Goal: Transaction & Acquisition: Book appointment/travel/reservation

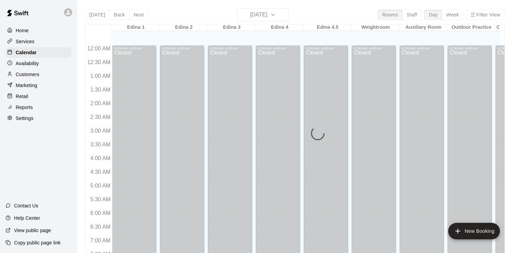
scroll to position [421, 0]
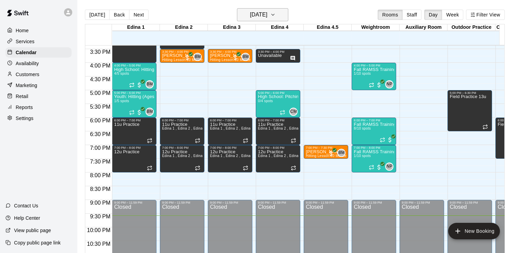
click at [276, 15] on icon "button" at bounding box center [272, 15] width 5 height 8
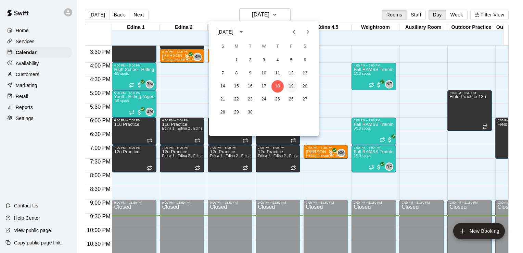
click at [292, 87] on button "19" at bounding box center [291, 86] width 12 height 12
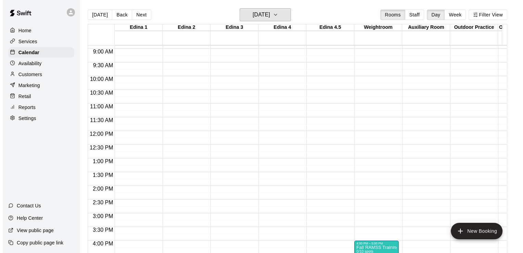
scroll to position [240, 0]
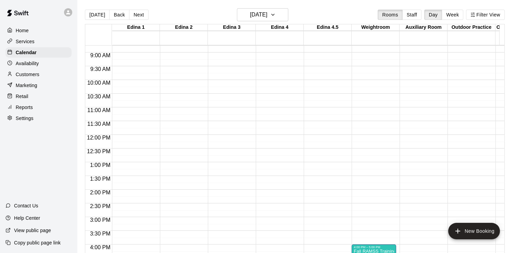
click at [359, 113] on div "12:00 AM – 8:00 AM Closed 4:00 PM – 5:00 PM Fall RAMSS Training 0/10 spots NP 0…" at bounding box center [374, 134] width 45 height 657
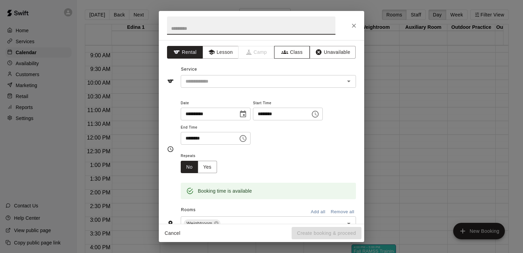
click at [294, 51] on button "Class" at bounding box center [292, 52] width 36 height 13
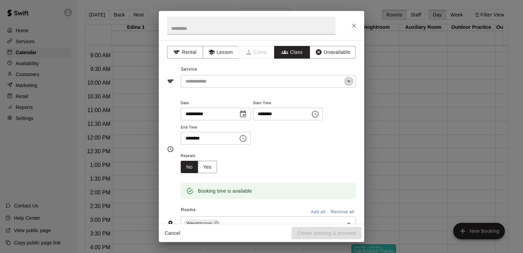
click at [347, 82] on icon "Open" at bounding box center [349, 81] width 8 height 8
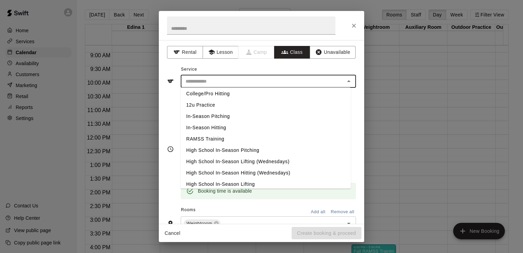
scroll to position [162, 0]
click at [221, 137] on li "RAMSS Training" at bounding box center [266, 137] width 170 height 11
type input "**********"
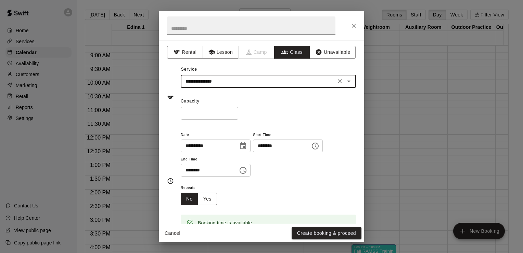
click at [245, 170] on icon "Choose time, selected time is 11:30 AM" at bounding box center [244, 169] width 2 height 3
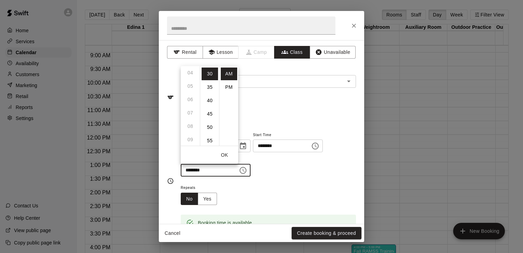
scroll to position [0, 0]
click at [190, 73] on ul "12 01 02 03 04 05 06 07 08 09 10 11" at bounding box center [190, 105] width 19 height 79
click at [230, 88] on li "PM" at bounding box center [229, 87] width 16 height 13
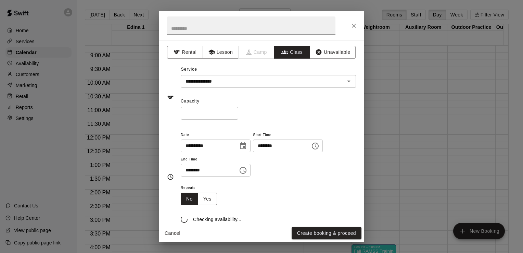
scroll to position [91, 0]
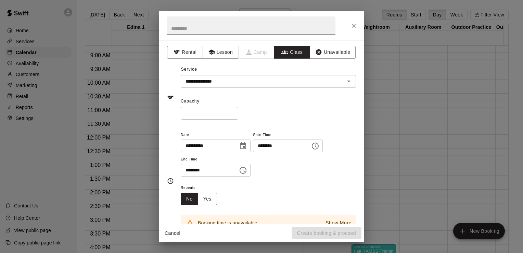
click at [247, 170] on icon "Choose time, selected time is 11:30 PM" at bounding box center [243, 170] width 8 height 8
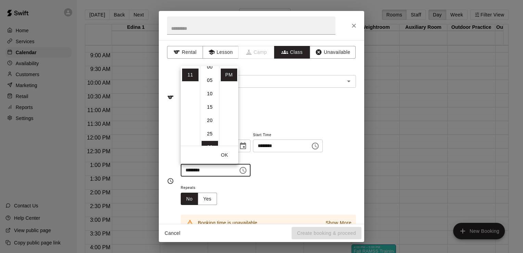
scroll to position [0, 0]
click at [209, 72] on li "00" at bounding box center [210, 73] width 16 height 13
click at [192, 72] on li "12" at bounding box center [190, 73] width 16 height 13
type input "********"
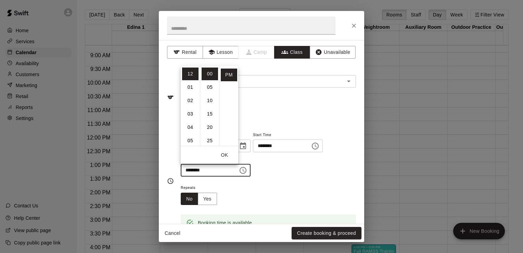
click at [345, 107] on div "* ​" at bounding box center [268, 113] width 175 height 13
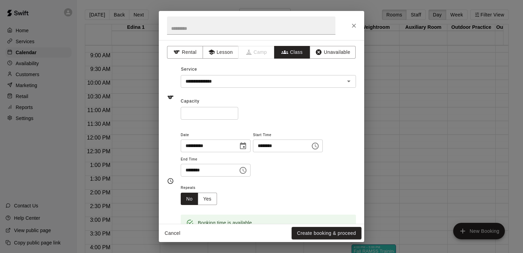
click at [208, 115] on input "*" at bounding box center [210, 113] width 58 height 13
type input "**"
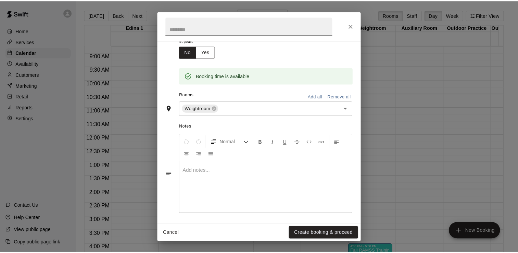
scroll to position [149, 0]
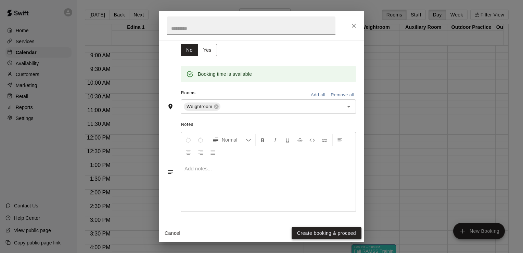
click at [326, 233] on button "Create booking & proceed" at bounding box center [327, 233] width 70 height 13
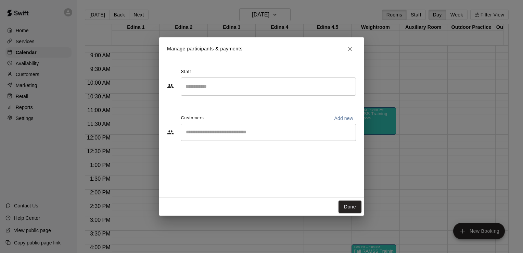
click at [241, 128] on div "​" at bounding box center [268, 132] width 175 height 17
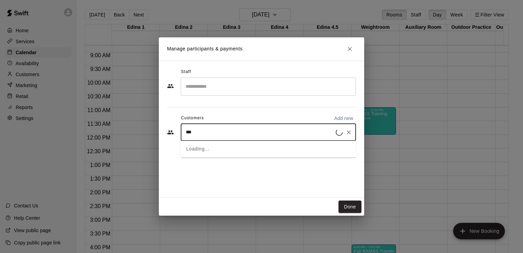
type input "****"
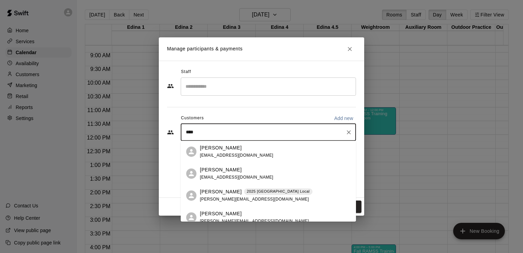
click at [214, 172] on p "[PERSON_NAME]" at bounding box center [221, 169] width 42 height 7
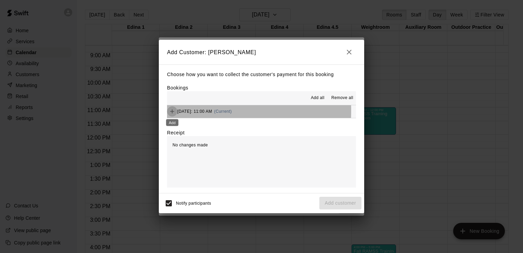
click at [174, 111] on icon "Add" at bounding box center [172, 111] width 7 height 7
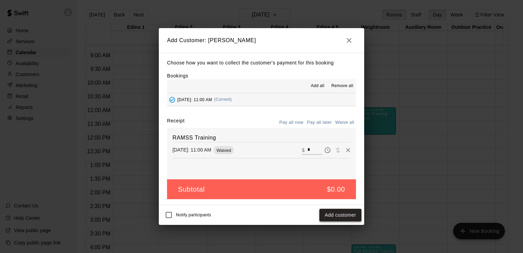
click at [343, 217] on button "Add customer" at bounding box center [340, 215] width 42 height 13
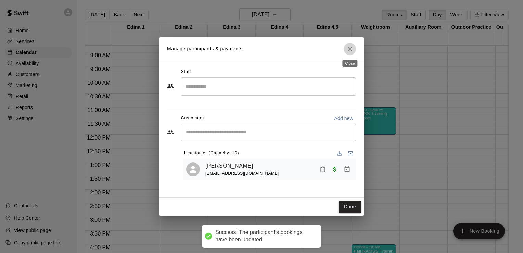
click at [347, 47] on icon "Close" at bounding box center [350, 49] width 7 height 7
